Goal: Transaction & Acquisition: Download file/media

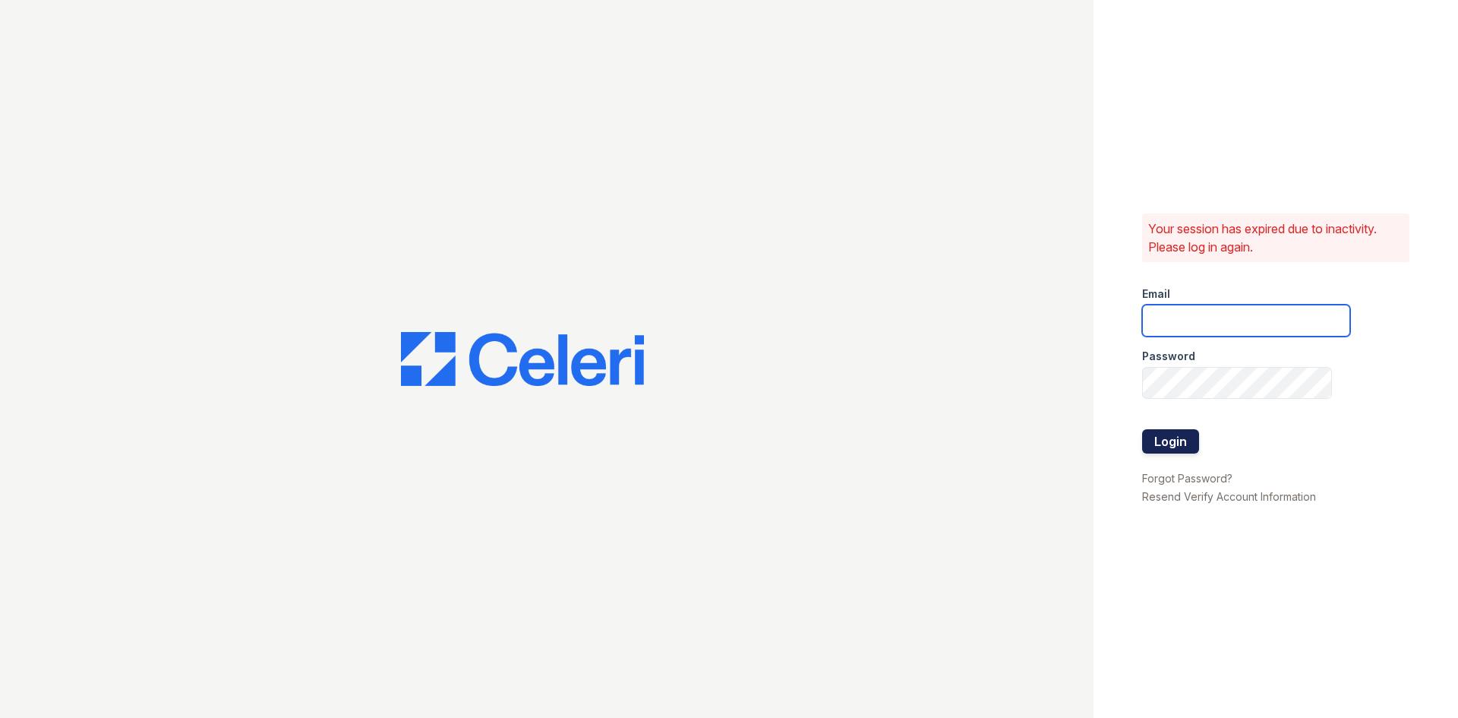
type input "glake@trinity-pm.com"
click at [1168, 441] on button "Login" at bounding box center [1170, 441] width 57 height 24
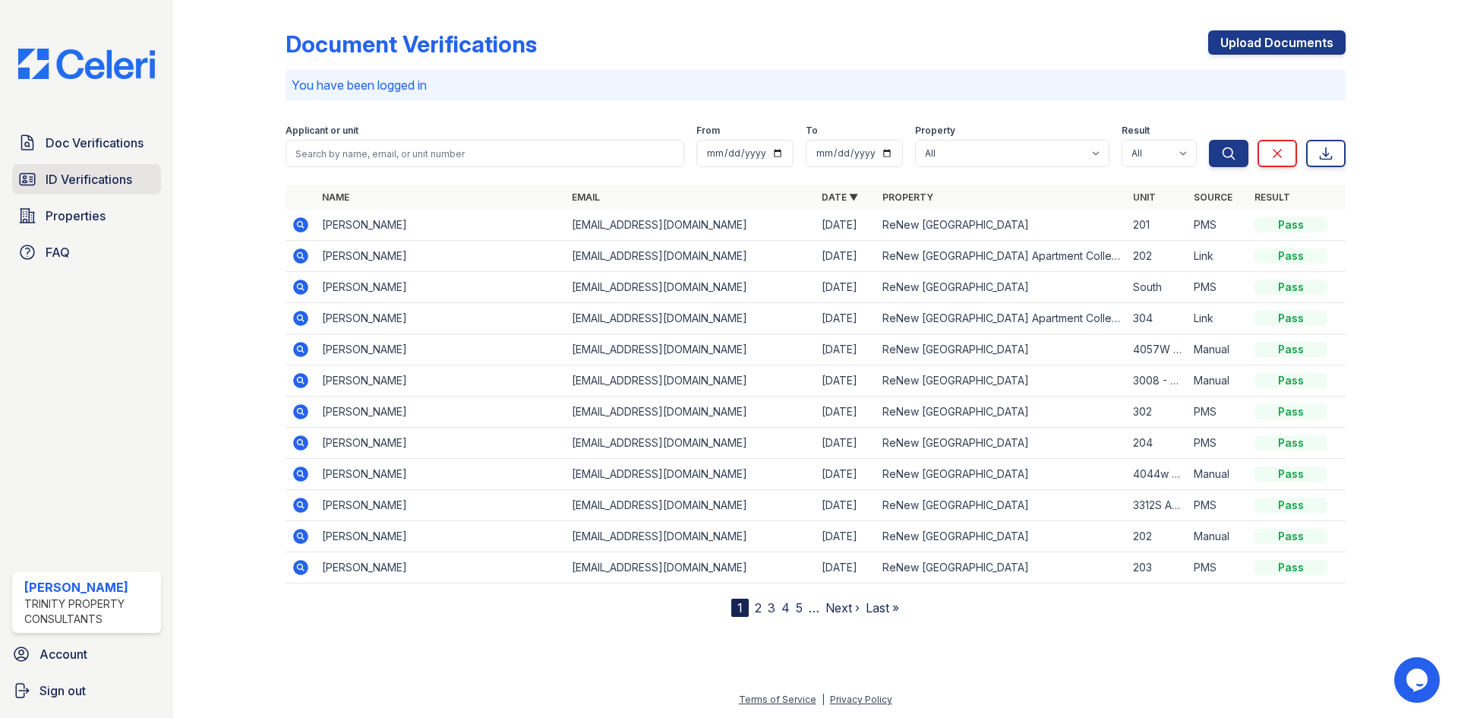
click at [52, 174] on span "ID Verifications" at bounding box center [89, 179] width 87 height 18
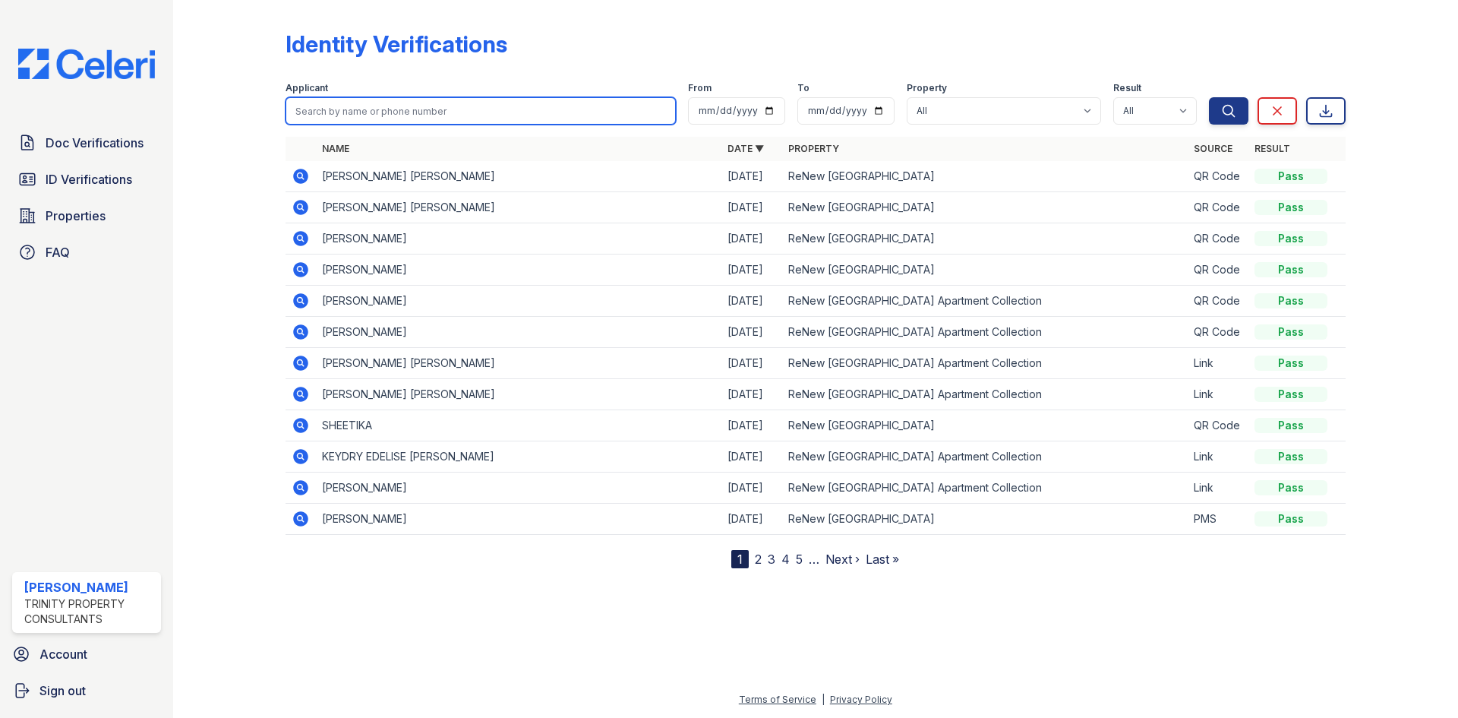
click at [396, 107] on input "search" at bounding box center [481, 110] width 390 height 27
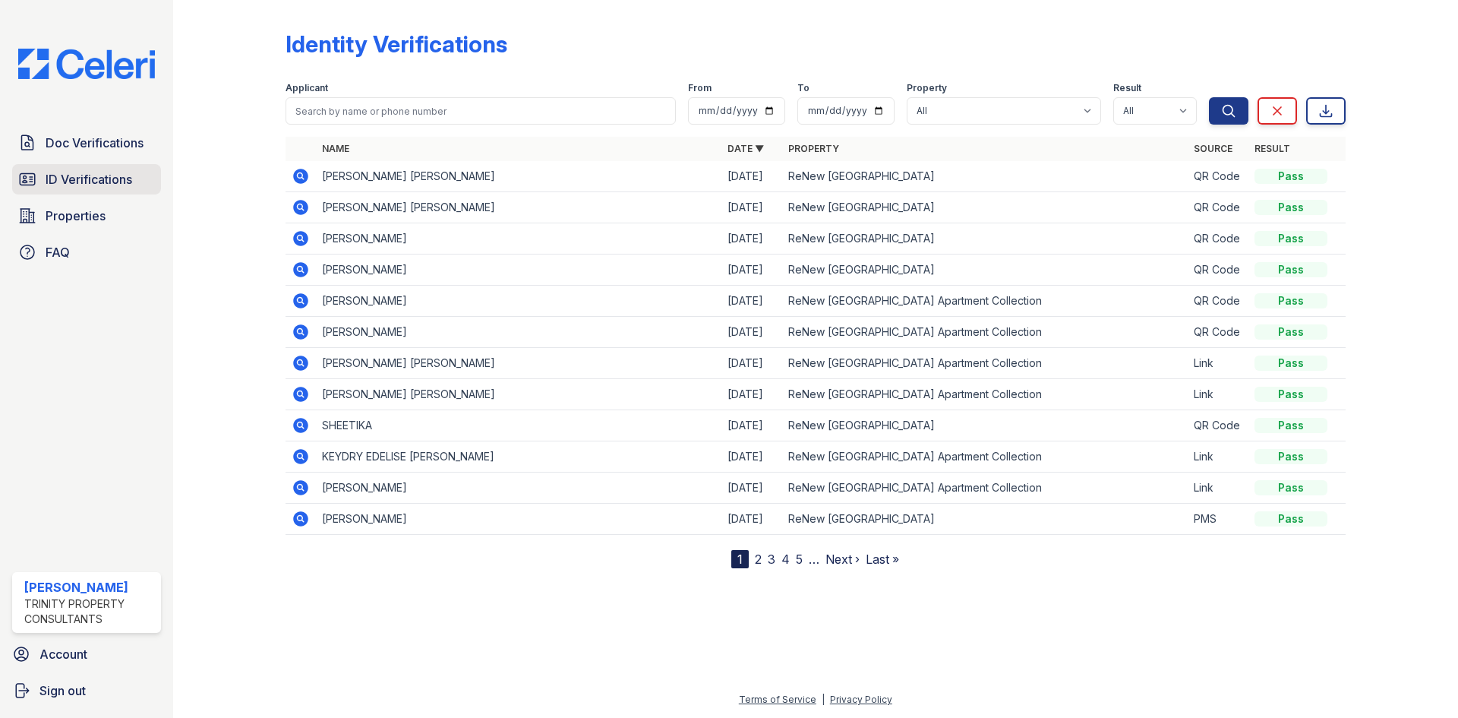
click at [129, 183] on span "ID Verifications" at bounding box center [89, 179] width 87 height 18
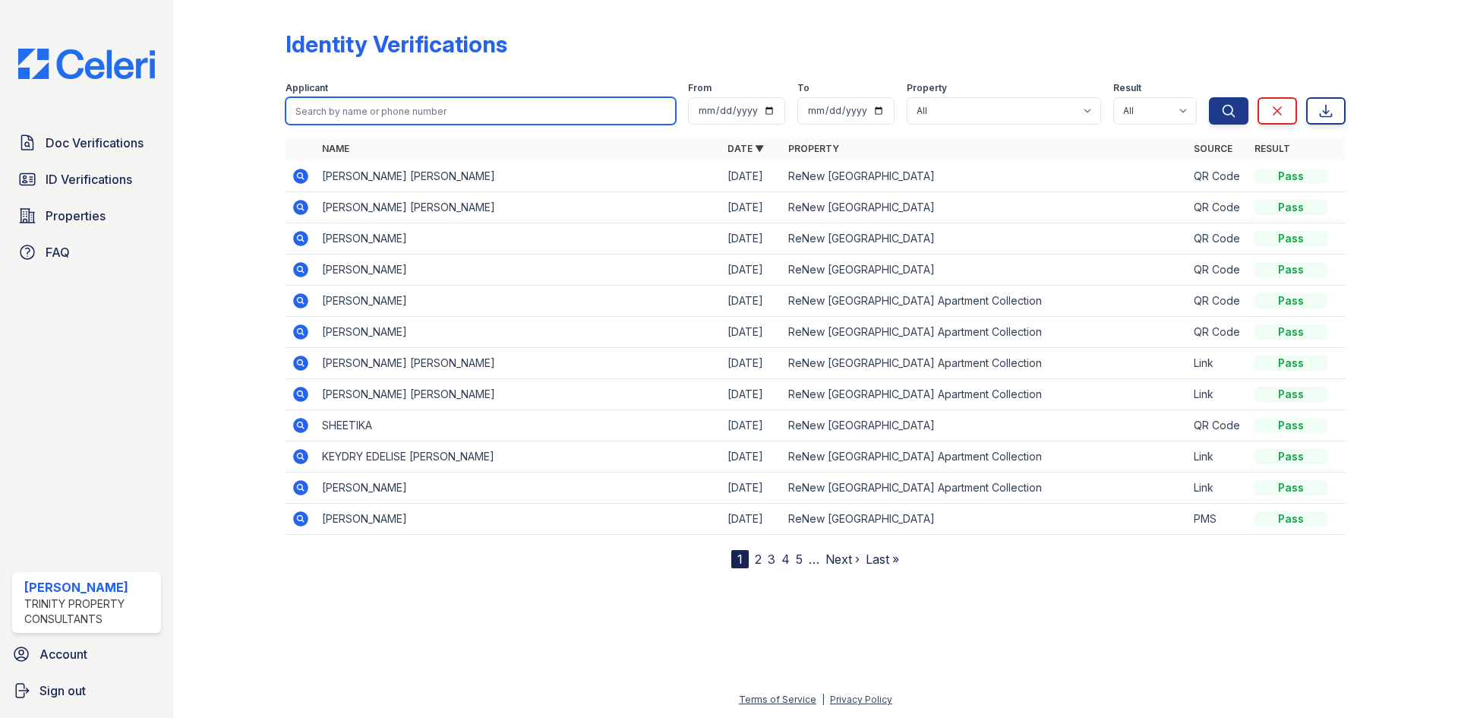
drag, startPoint x: 344, startPoint y: 100, endPoint x: 340, endPoint y: 112, distance: 12.7
click at [344, 100] on input "search" at bounding box center [481, 110] width 390 height 27
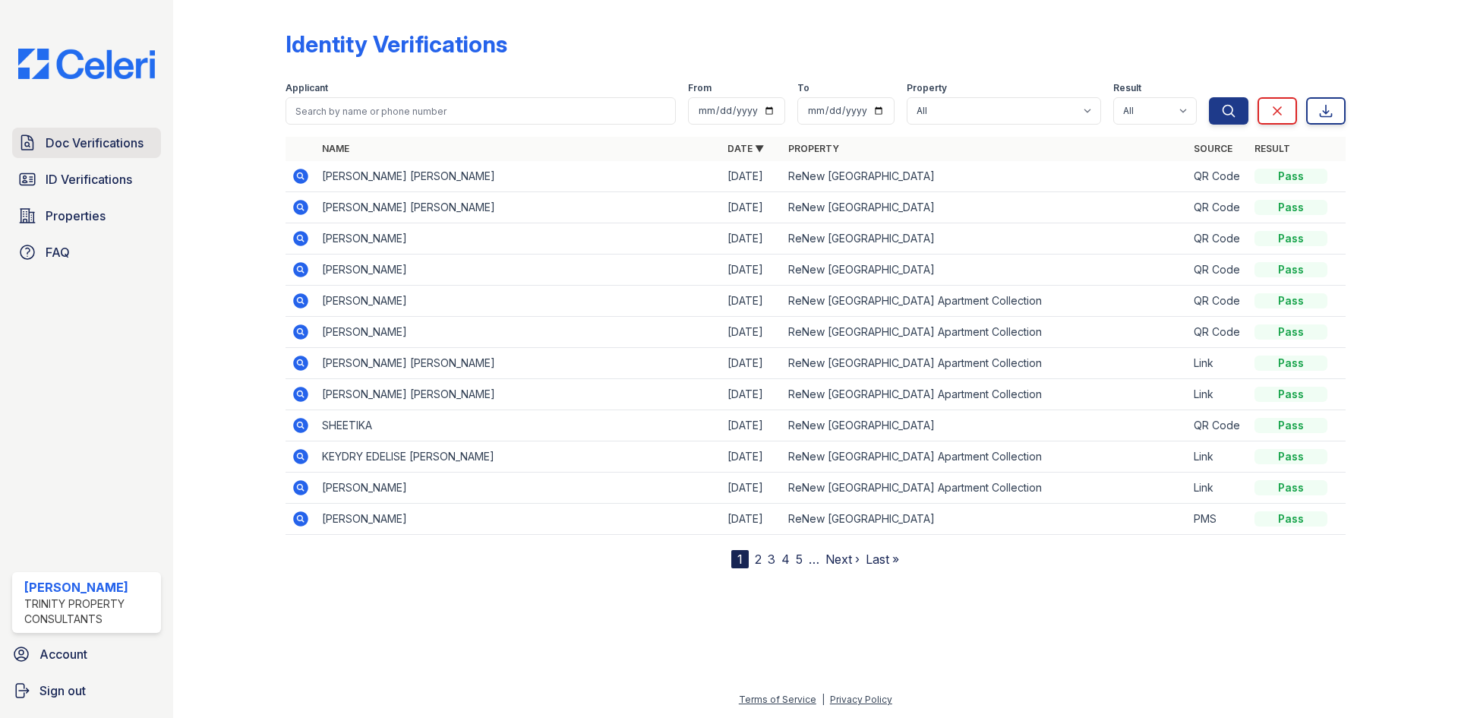
click at [144, 143] on span "Doc Verifications" at bounding box center [95, 143] width 98 height 18
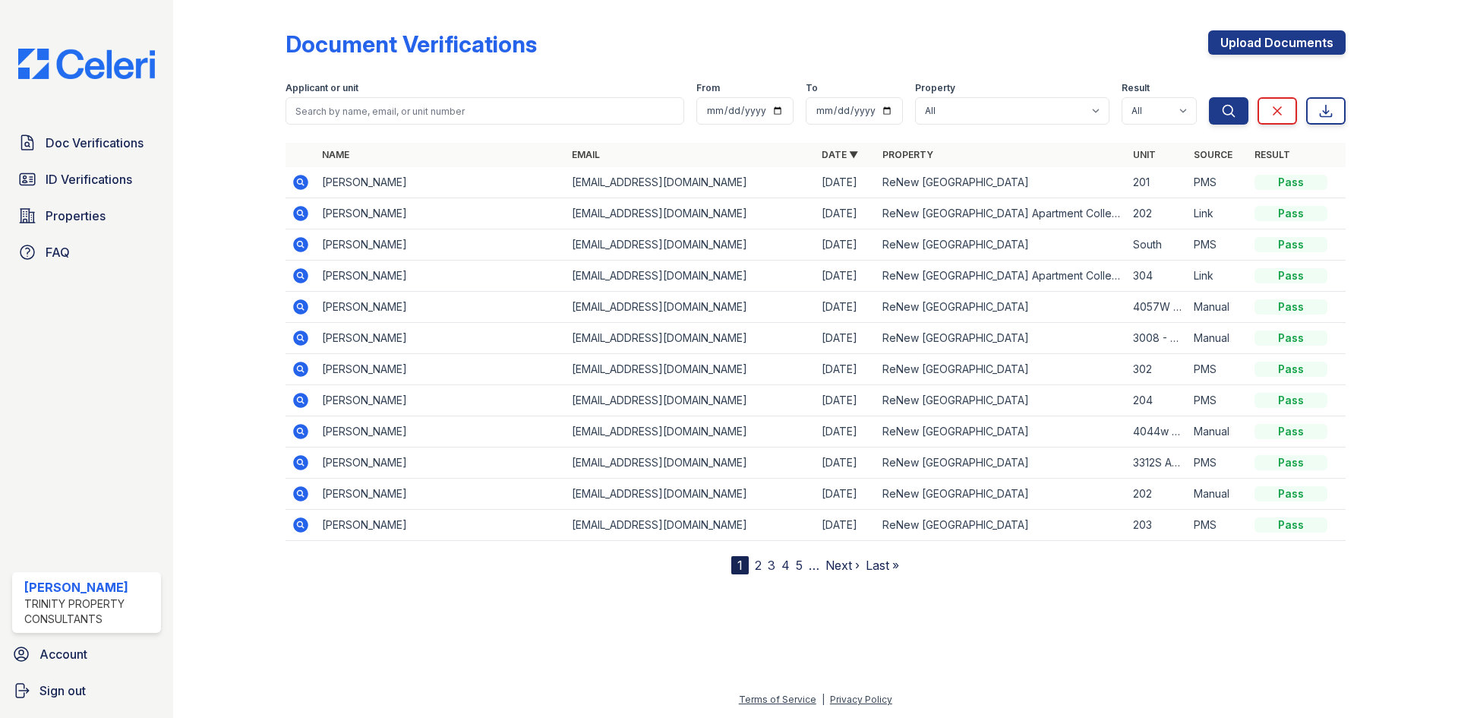
click at [305, 209] on icon at bounding box center [300, 213] width 15 height 15
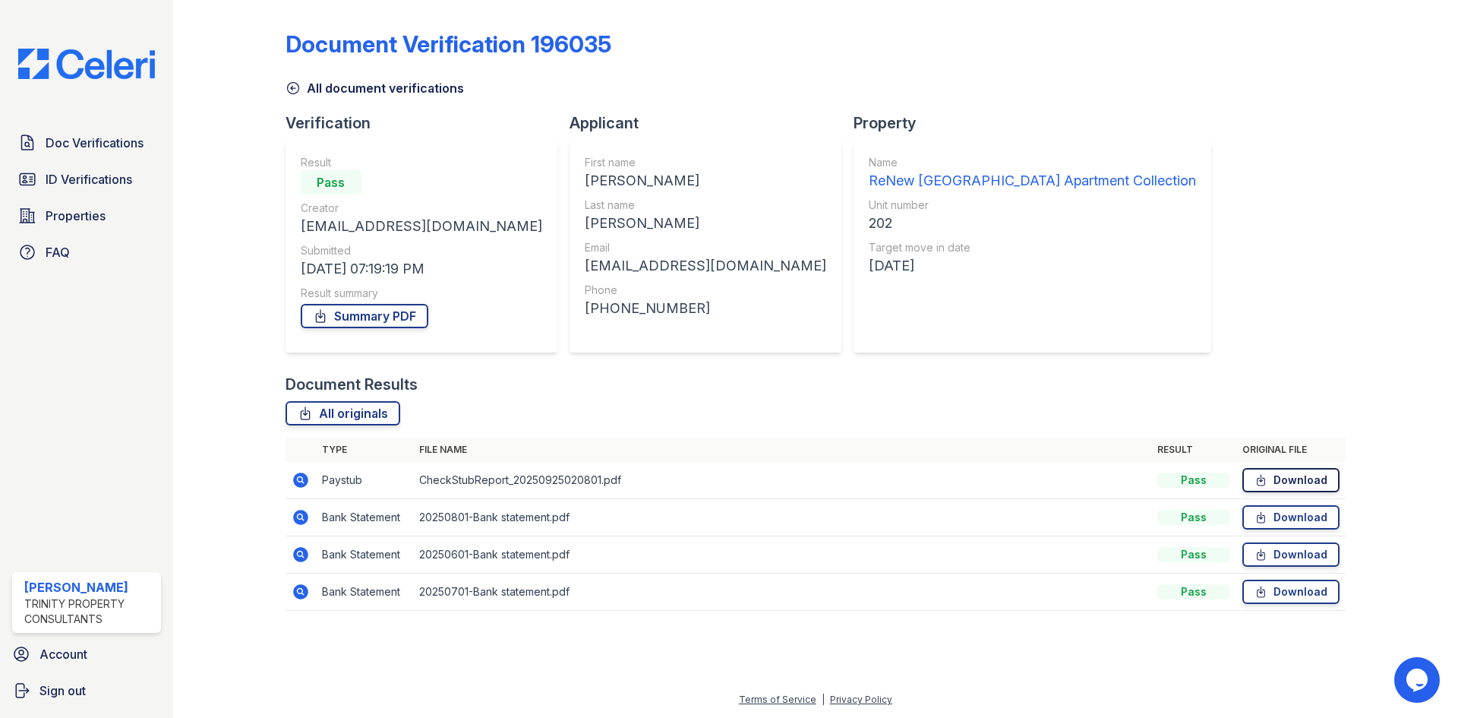
click at [1308, 485] on link "Download" at bounding box center [1290, 480] width 97 height 24
click at [1272, 512] on link "Download" at bounding box center [1290, 517] width 97 height 24
click at [1274, 556] on link "Download" at bounding box center [1290, 554] width 97 height 24
click at [1263, 595] on icon at bounding box center [1261, 591] width 13 height 15
